Goal: Check status: Check status

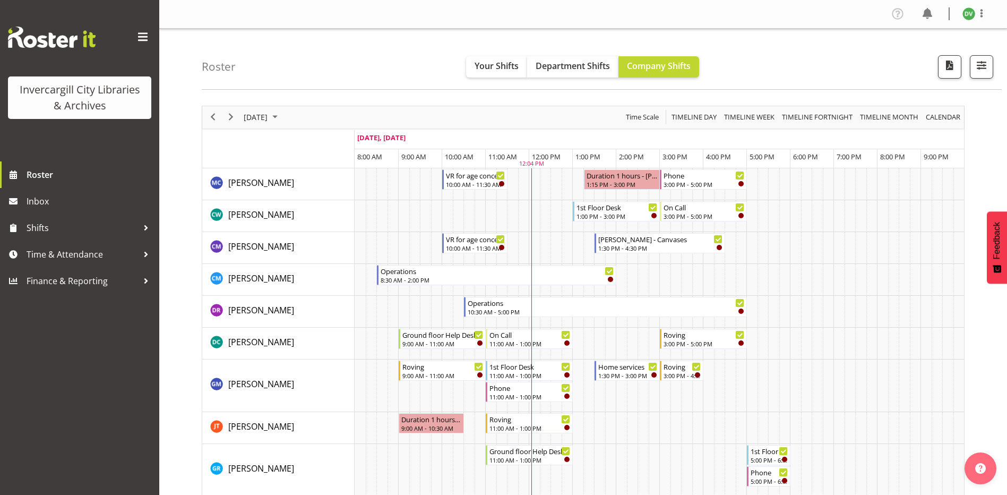
drag, startPoint x: 174, startPoint y: 309, endPoint x: 190, endPoint y: 258, distance: 53.1
drag, startPoint x: 177, startPoint y: 313, endPoint x: 177, endPoint y: 353, distance: 39.3
click at [379, 44] on div "Roster Your Shifts Department Shifts Company Shifts All Locations [GEOGRAPHIC_D…" at bounding box center [602, 59] width 800 height 61
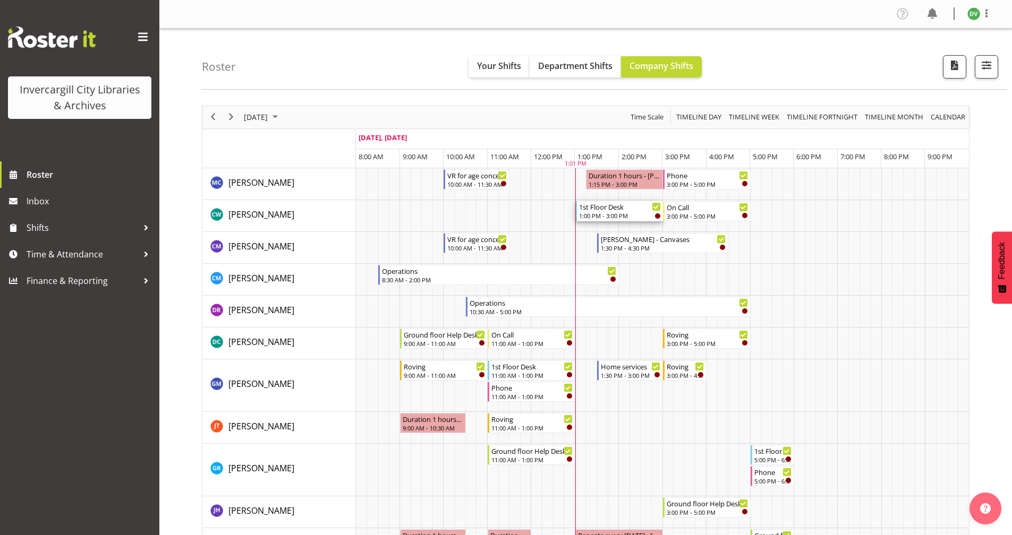
click at [627, 215] on div "1:00 PM - 3:00 PM" at bounding box center [620, 215] width 82 height 8
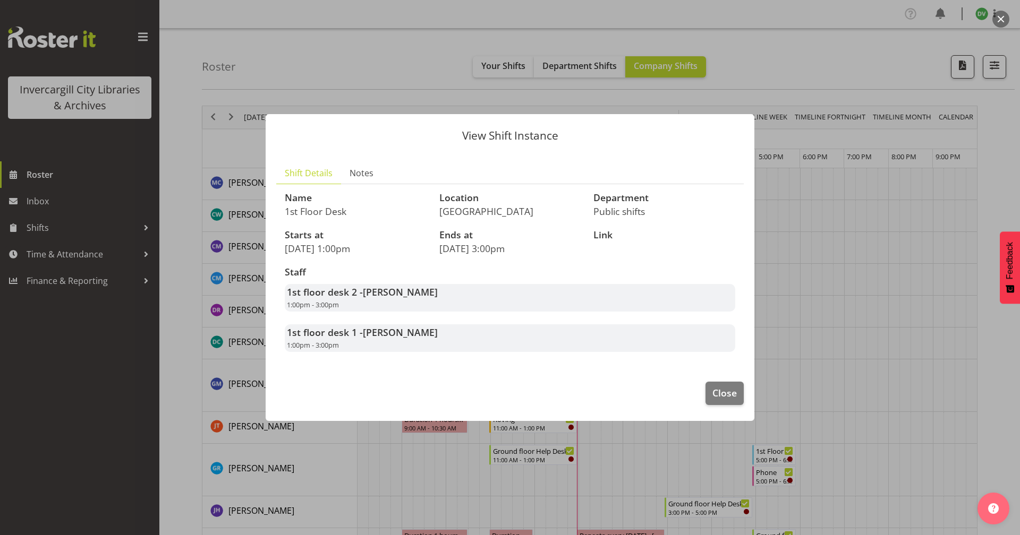
click at [825, 232] on div at bounding box center [510, 267] width 1020 height 535
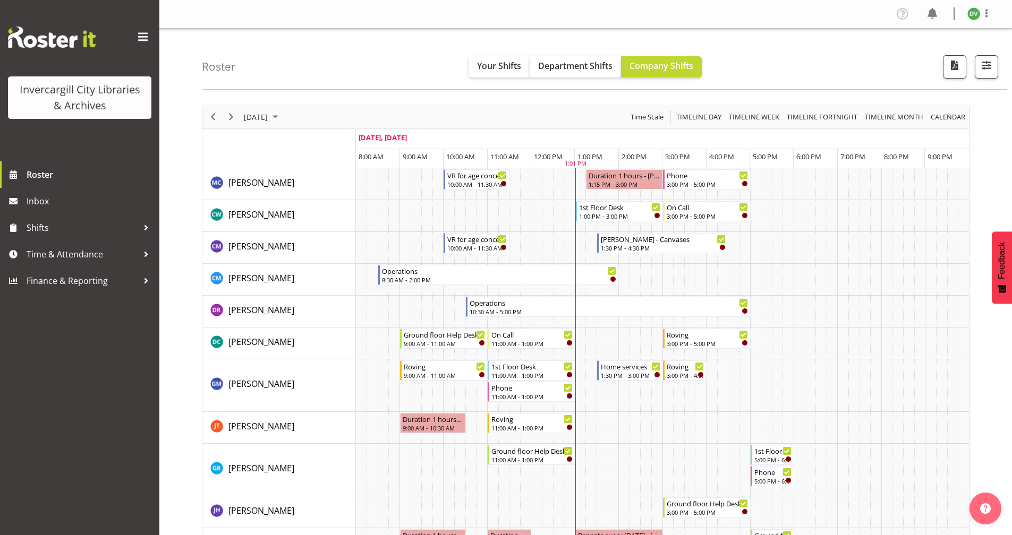
click at [899, 74] on div "Roster Your Shifts Department Shifts Company Shifts All Locations [GEOGRAPHIC_D…" at bounding box center [604, 59] width 804 height 61
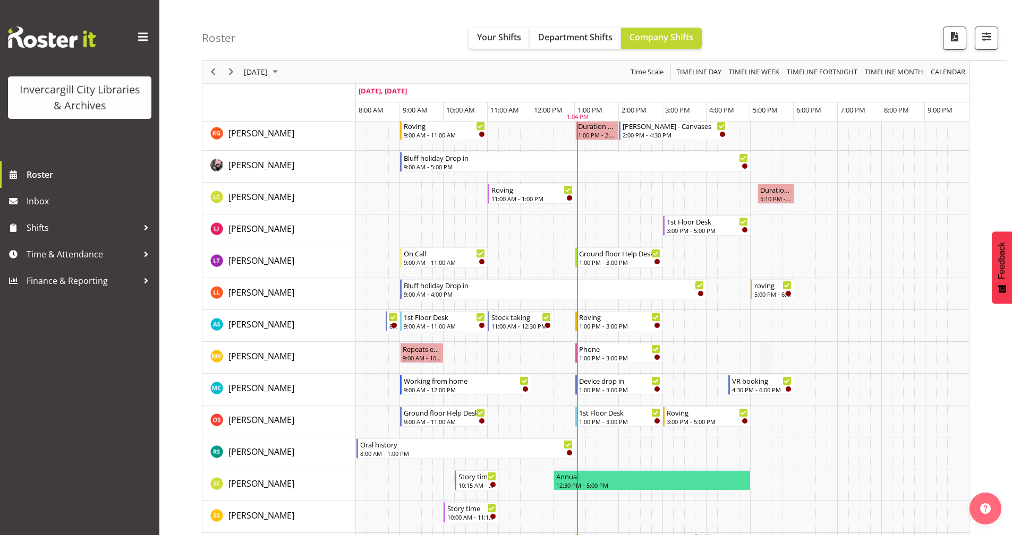
scroll to position [478, 0]
